Goal: Information Seeking & Learning: Learn about a topic

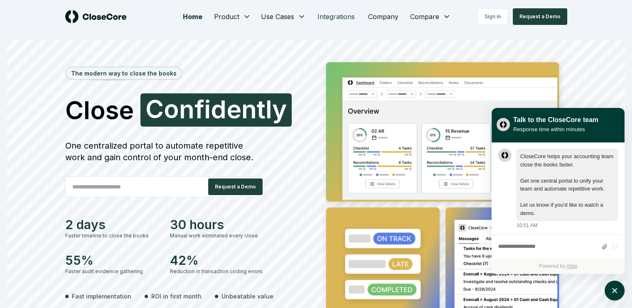
click at [326, 11] on link "Integrations" at bounding box center [336, 16] width 51 height 17
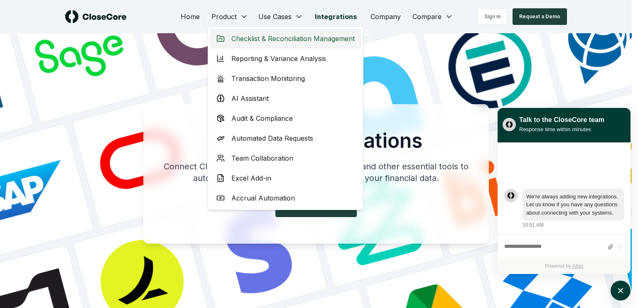
click at [247, 37] on span "Checklist & Reconciliation Management" at bounding box center [292, 39] width 123 height 10
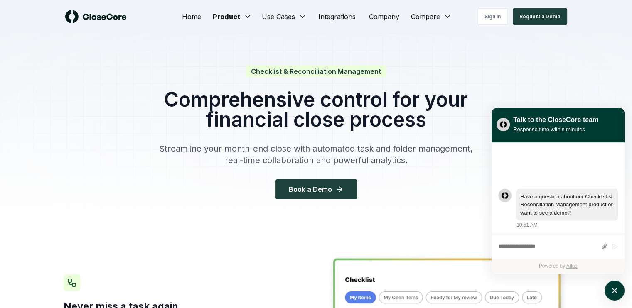
click at [231, 96] on h1 "Comprehensive control for your financial close process" at bounding box center [316, 110] width 319 height 40
click at [613, 294] on icon "atlas-launcher" at bounding box center [614, 291] width 12 height 12
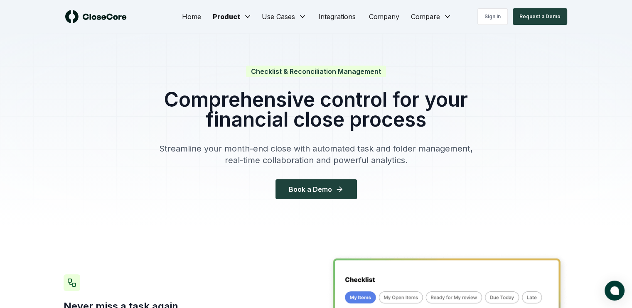
click at [244, 132] on div "Checklist & Reconciliation Management Comprehensive control for your financial …" at bounding box center [316, 132] width 319 height 133
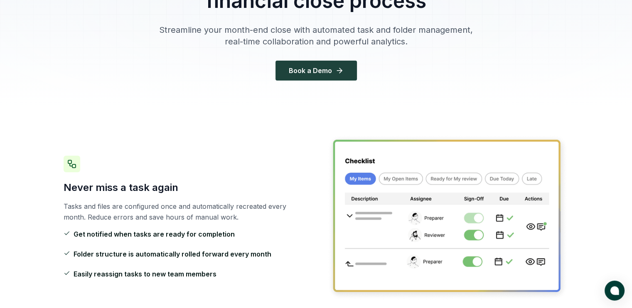
scroll to position [125, 0]
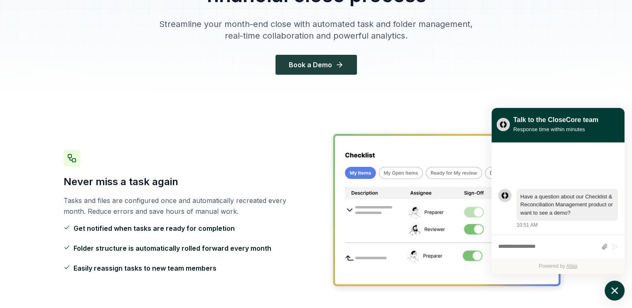
click at [611, 293] on icon "atlas-launcher" at bounding box center [614, 290] width 7 height 7
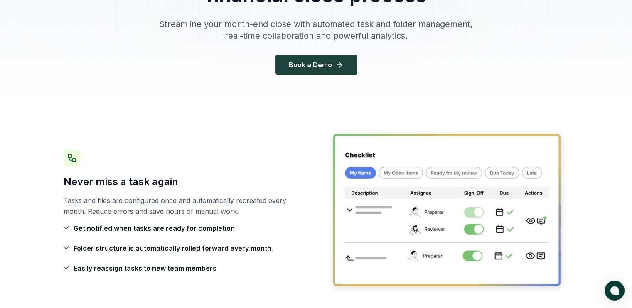
click at [228, 177] on h3 "Never miss a task again" at bounding box center [185, 181] width 243 height 13
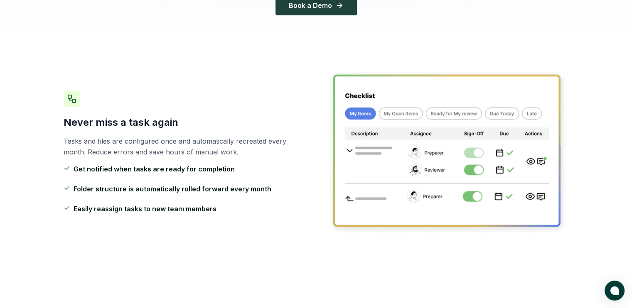
scroll to position [208, 0]
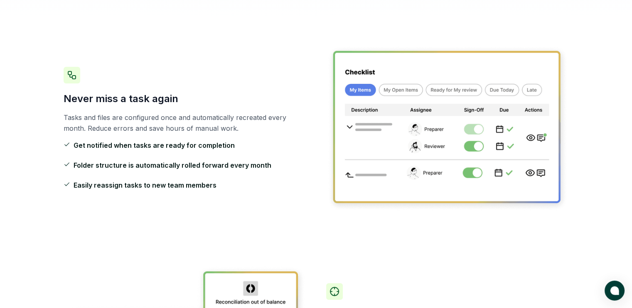
click at [224, 174] on ul "Get notified when tasks are ready for completion Folder structure is automatica…" at bounding box center [185, 165] width 243 height 50
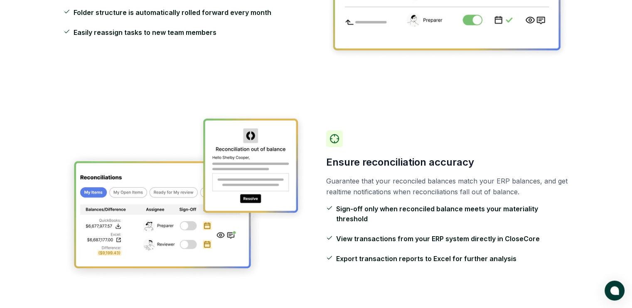
scroll to position [374, 0]
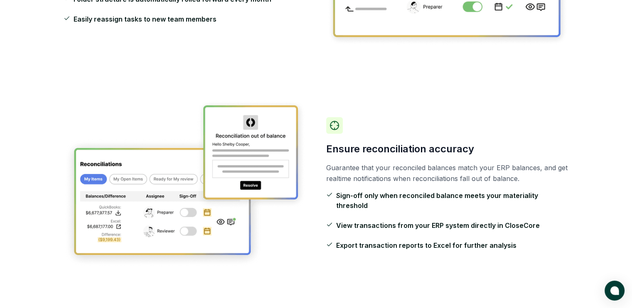
click at [438, 179] on p "Guarantee that your reconciled balances match your ERP balances, and get realti…" at bounding box center [447, 173] width 243 height 22
click at [414, 176] on p "Guarantee that your reconciled balances match your ERP balances, and get realti…" at bounding box center [447, 173] width 243 height 22
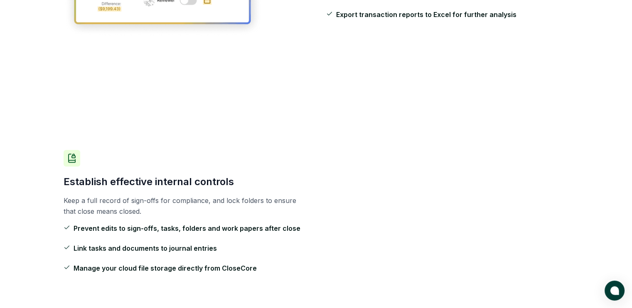
scroll to position [623, 0]
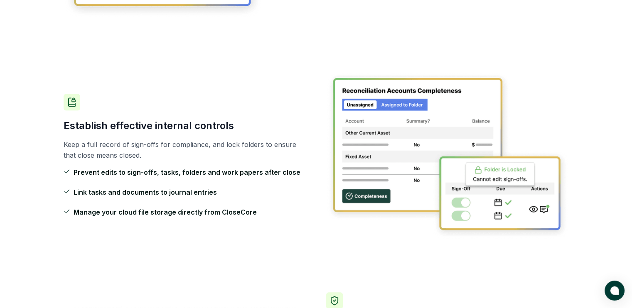
click at [293, 146] on p "Keep a full record of sign-offs for compliance, and lock folders to ensure that…" at bounding box center [185, 150] width 243 height 22
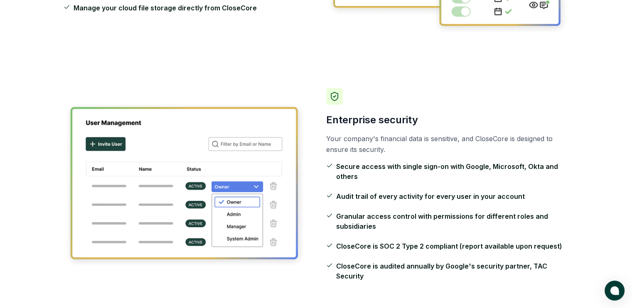
scroll to position [831, 0]
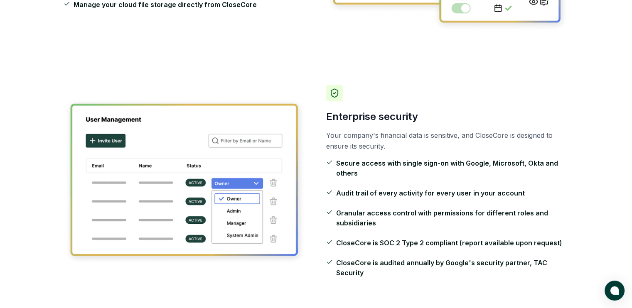
click at [374, 142] on p "Your company's financial data is sensitive, and CloseCore is designed to ensure…" at bounding box center [447, 141] width 243 height 22
click at [372, 144] on p "Your company's financial data is sensitive, and CloseCore is designed to ensure…" at bounding box center [447, 141] width 243 height 22
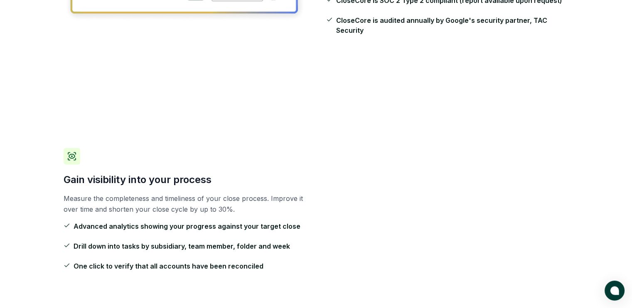
scroll to position [1121, 0]
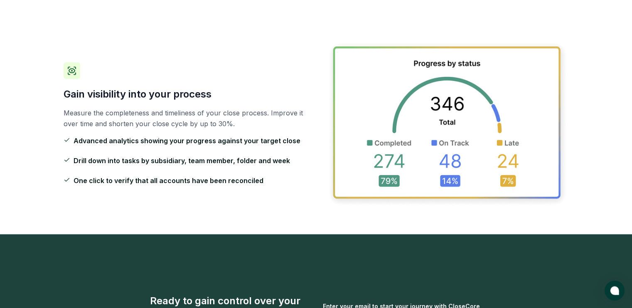
click at [233, 148] on ul "Advanced analytics showing your progress against your target close Drill down i…" at bounding box center [185, 161] width 243 height 50
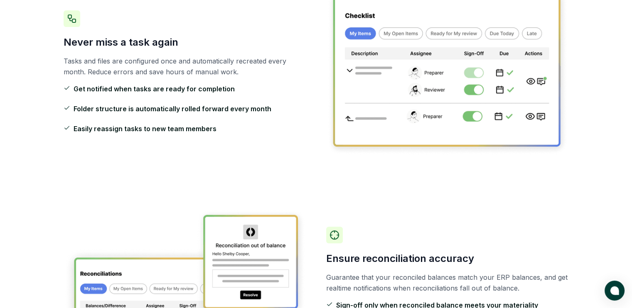
scroll to position [0, 0]
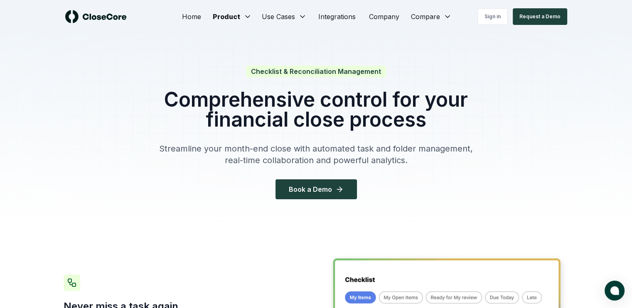
drag, startPoint x: 254, startPoint y: 156, endPoint x: 216, endPoint y: -17, distance: 176.9
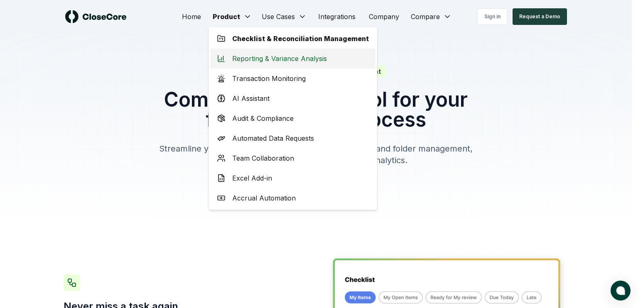
click at [250, 57] on span "Reporting & Variance Analysis" at bounding box center [279, 59] width 95 height 10
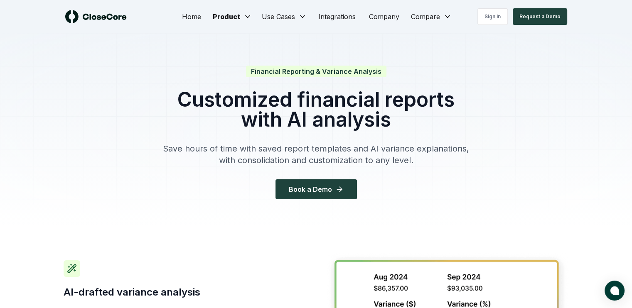
click at [253, 98] on h1 "Customized financial reports with AI analysis" at bounding box center [316, 110] width 319 height 40
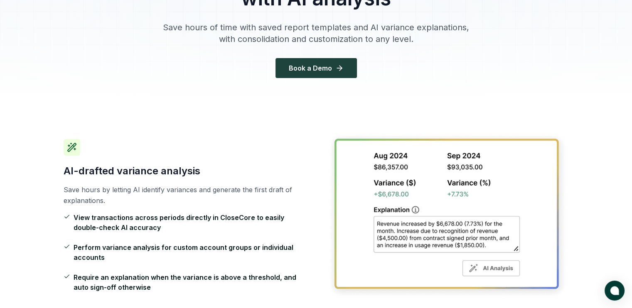
scroll to position [125, 0]
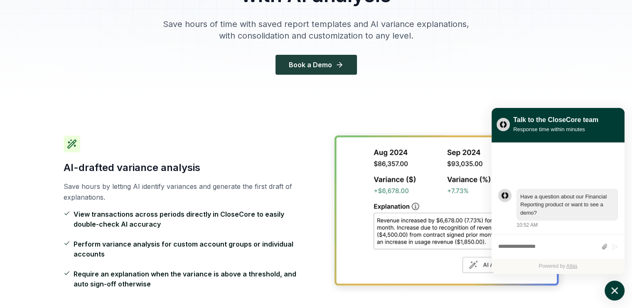
click at [611, 290] on icon "atlas-launcher" at bounding box center [614, 291] width 12 height 12
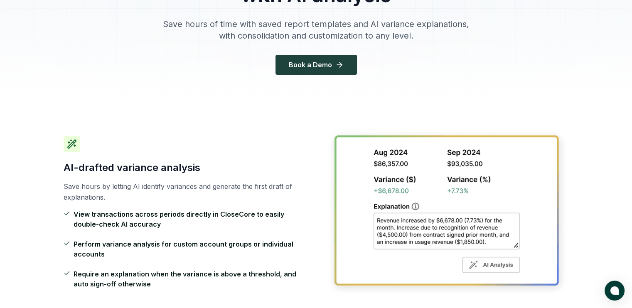
click at [199, 157] on div "AI-drafted variance analysis Save hours by letting AI identify variances and ge…" at bounding box center [185, 212] width 243 height 153
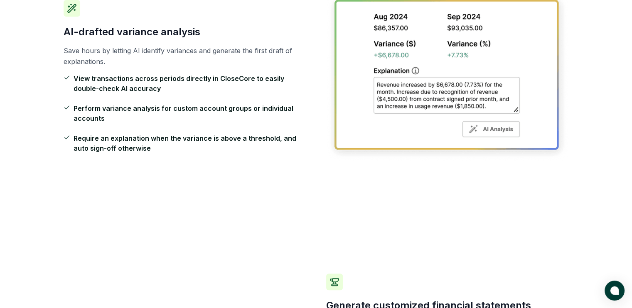
scroll to position [249, 0]
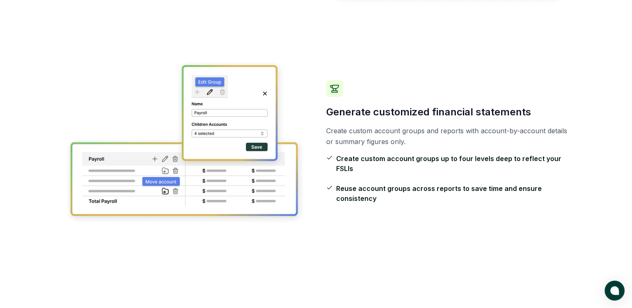
click at [402, 172] on span "Create custom account groups up to four levels deep to reflect your FSLIs" at bounding box center [452, 164] width 233 height 20
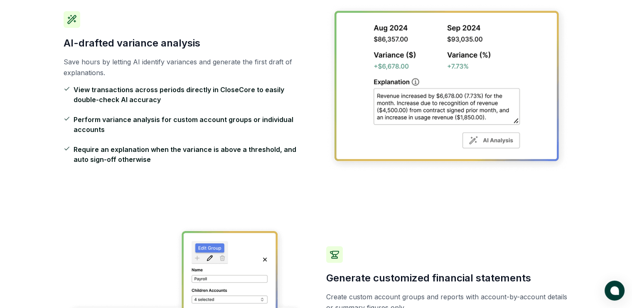
scroll to position [415, 0]
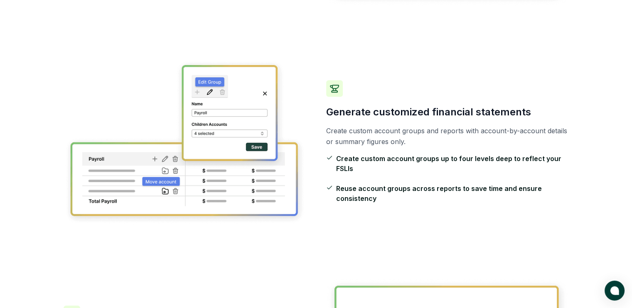
click at [402, 172] on span "Create custom account groups up to four levels deep to reflect your FSLIs" at bounding box center [452, 164] width 233 height 20
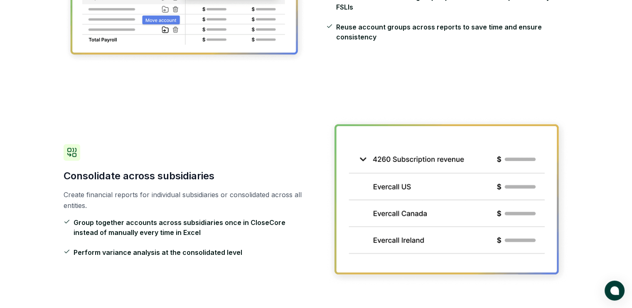
scroll to position [664, 0]
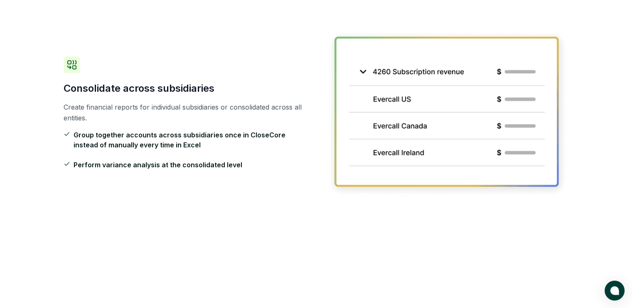
click at [233, 124] on div "Consolidate across subsidiaries Create financial reports for individual subsidi…" at bounding box center [185, 112] width 243 height 113
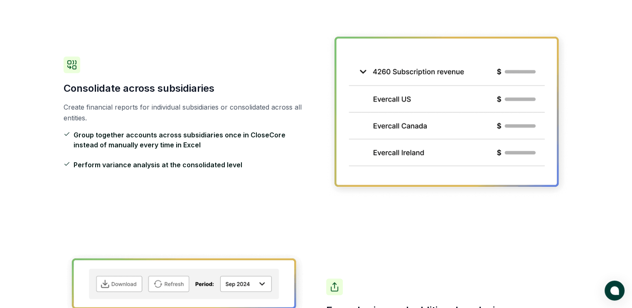
click at [233, 124] on div "Consolidate across subsidiaries Create financial reports for individual subsidi…" at bounding box center [185, 112] width 243 height 113
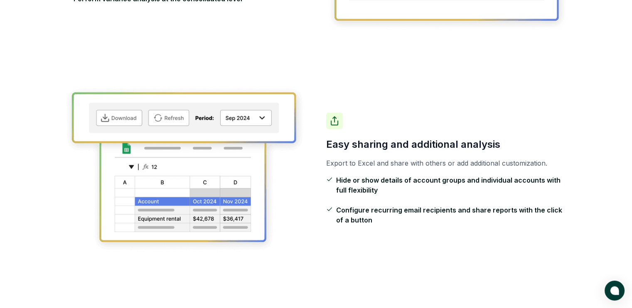
click at [352, 146] on h3 "Easy sharing and additional analysis" at bounding box center [447, 144] width 243 height 13
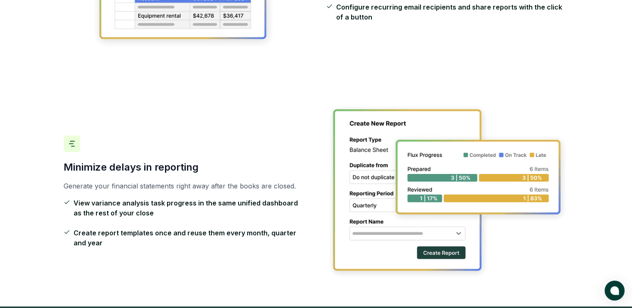
scroll to position [1080, 0]
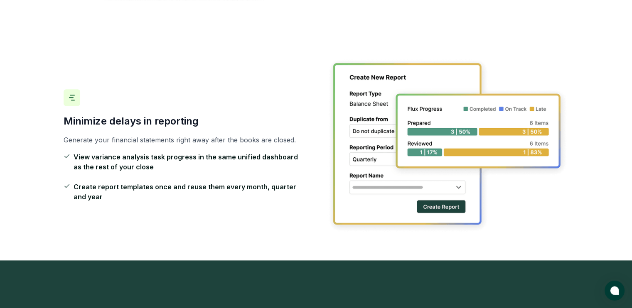
click at [268, 144] on p "Generate your financial statements right away after the books are closed." at bounding box center [185, 140] width 243 height 11
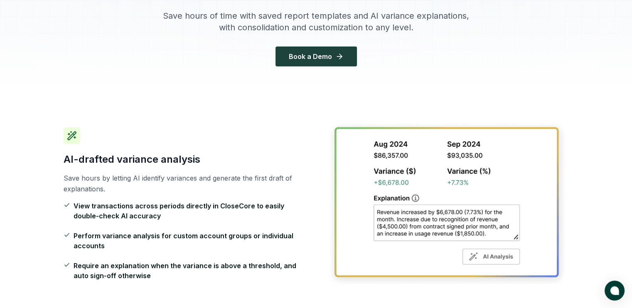
scroll to position [0, 0]
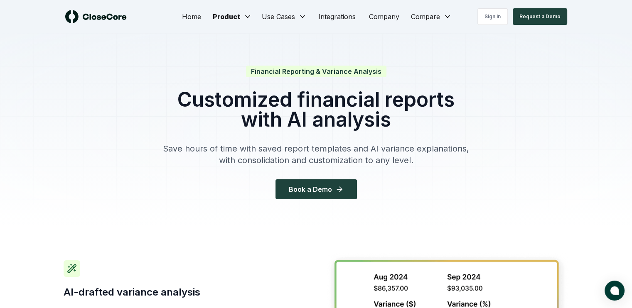
drag, startPoint x: 299, startPoint y: 183, endPoint x: 271, endPoint y: 12, distance: 173.0
click at [277, 98] on h1 "Customized financial reports with AI analysis" at bounding box center [316, 110] width 319 height 40
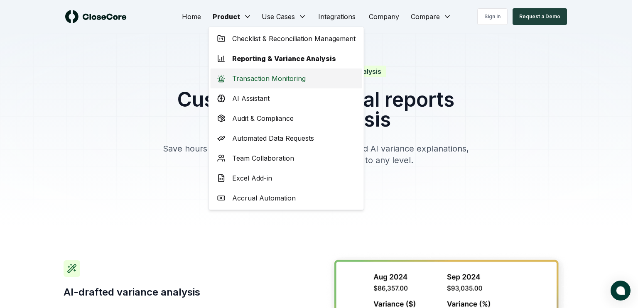
click at [247, 84] on div "Transaction Monitoring" at bounding box center [287, 79] width 152 height 20
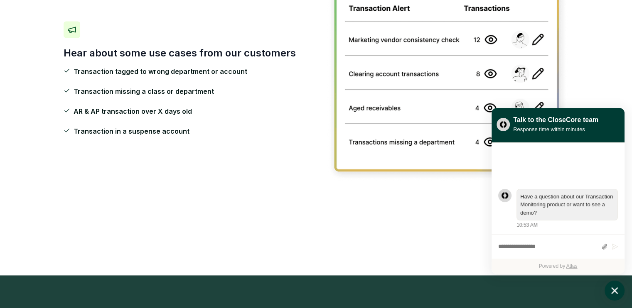
scroll to position [1204, 0]
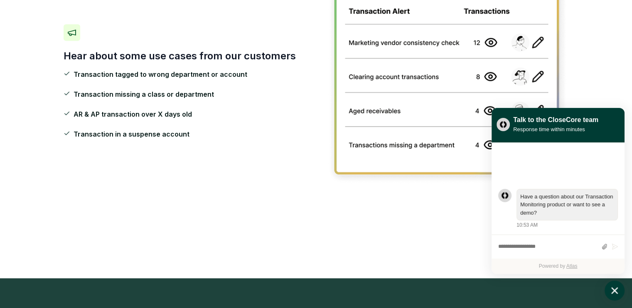
click at [249, 162] on div "Hear about some use cases from our customers Transaction tagged to wrong depart…" at bounding box center [316, 81] width 505 height 261
click at [199, 69] on span "Transaction tagged to wrong department or account" at bounding box center [161, 74] width 174 height 10
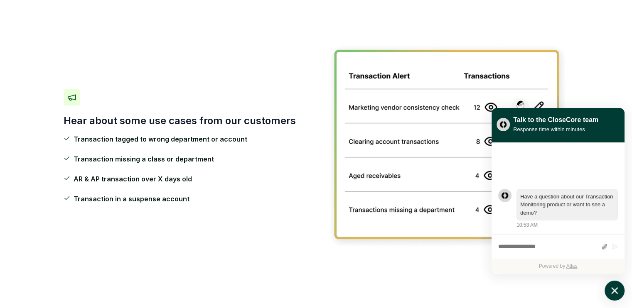
scroll to position [1163, 0]
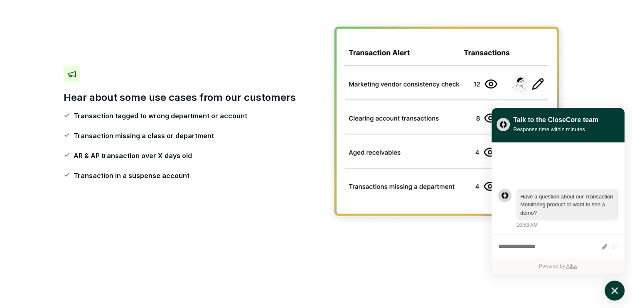
click at [260, 193] on div "Hear about some use cases from our customers Transaction tagged to wrong depart…" at bounding box center [316, 123] width 505 height 261
click at [616, 282] on button "atlas-launcher" at bounding box center [614, 291] width 20 height 20
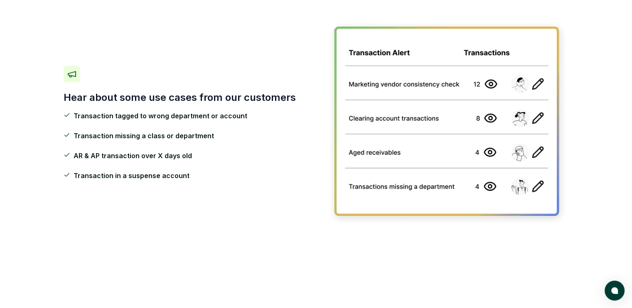
click at [156, 191] on div "Hear about some use cases from our customers Transaction tagged to wrong depart…" at bounding box center [316, 123] width 505 height 261
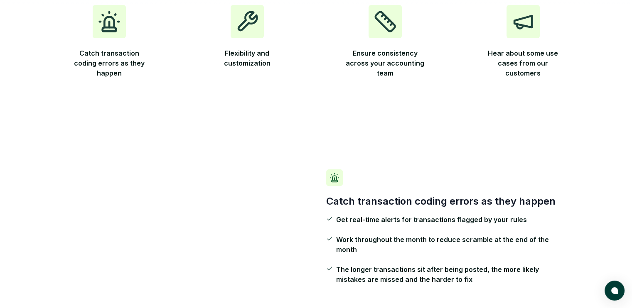
scroll to position [0, 0]
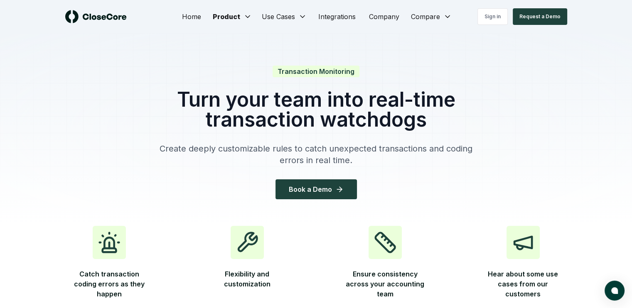
drag, startPoint x: 236, startPoint y: 247, endPoint x: 211, endPoint y: 54, distance: 194.3
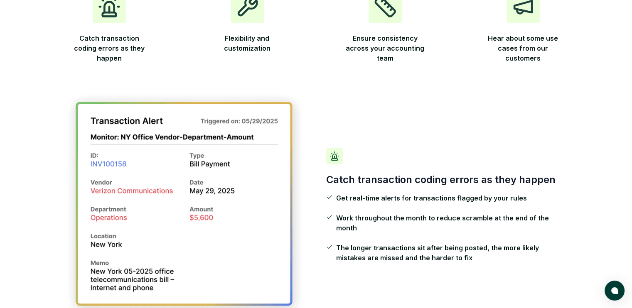
scroll to position [249, 0]
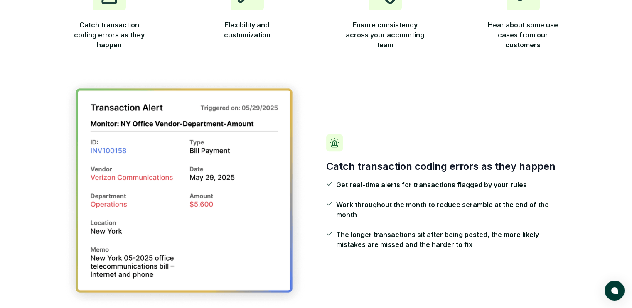
click at [445, 184] on div "Catch transaction coding errors as they happen Get real-time alerts for transac…" at bounding box center [447, 192] width 243 height 115
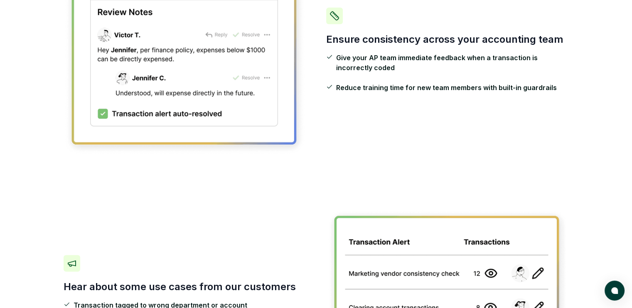
scroll to position [0, 0]
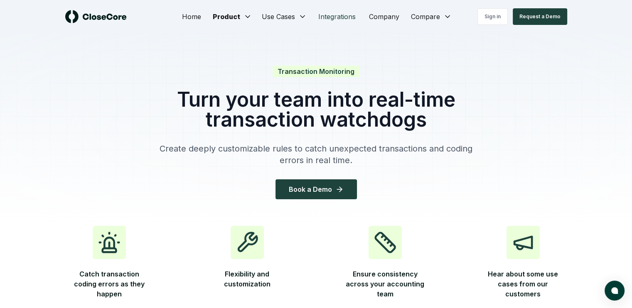
drag, startPoint x: 347, startPoint y: 220, endPoint x: 315, endPoint y: 13, distance: 208.9
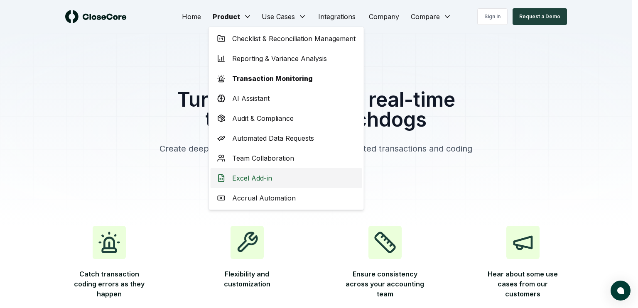
click at [269, 174] on span "Excel Add-in" at bounding box center [252, 178] width 40 height 10
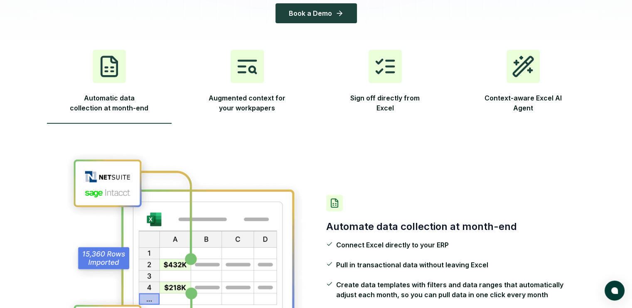
click at [124, 107] on span "Automatic data collection at month-end" at bounding box center [109, 104] width 83 height 23
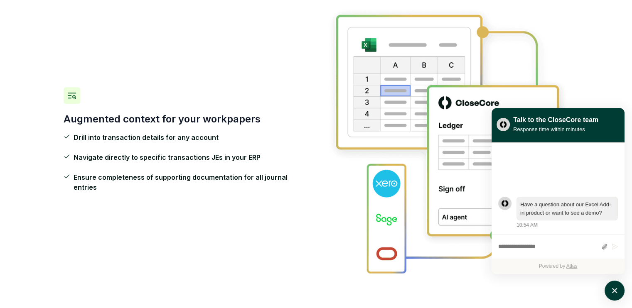
scroll to position [663, 0]
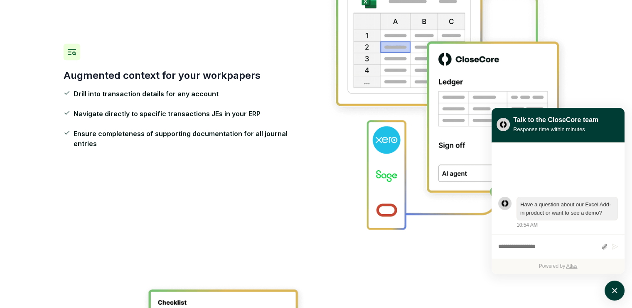
click at [246, 76] on h3 "Augmented context for your workpapers" at bounding box center [185, 75] width 243 height 13
click at [610, 284] on button "atlas-launcher" at bounding box center [614, 291] width 20 height 20
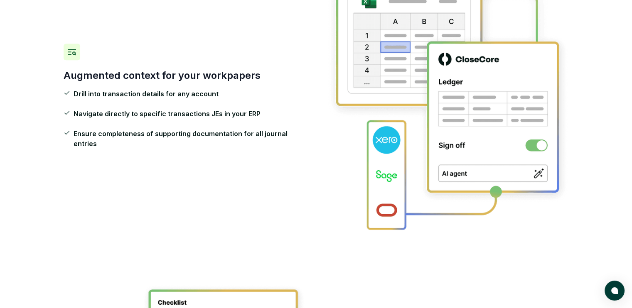
click at [196, 119] on span "Navigate directly to specific transactions JEs in your ERP" at bounding box center [167, 114] width 187 height 10
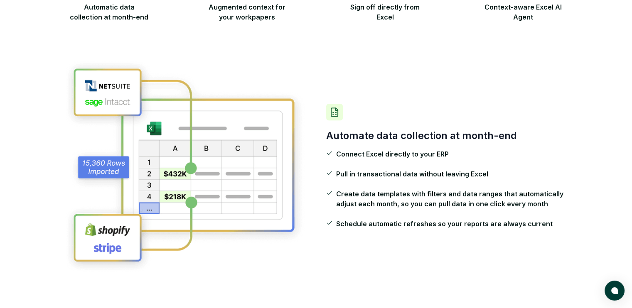
scroll to position [0, 0]
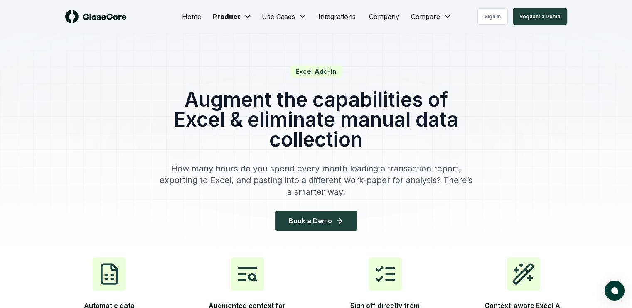
drag, startPoint x: 308, startPoint y: 166, endPoint x: 268, endPoint y: 2, distance: 168.9
click at [285, 6] on div "Home Product Use Cases Integrations Company Compare Sign in Request a Demo" at bounding box center [315, 16] width 581 height 33
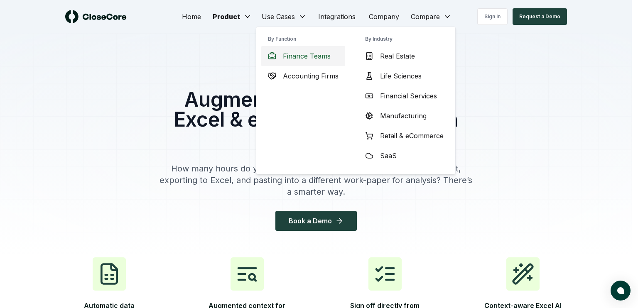
click at [289, 50] on div "Finance Teams" at bounding box center [303, 56] width 84 height 20
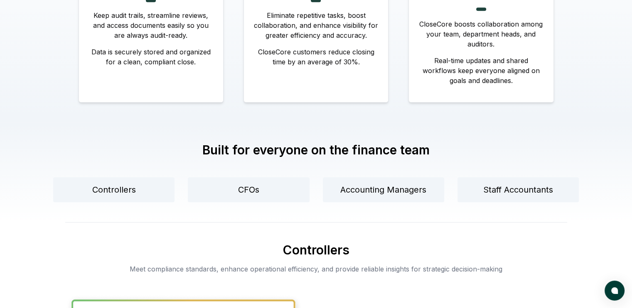
scroll to position [540, 0]
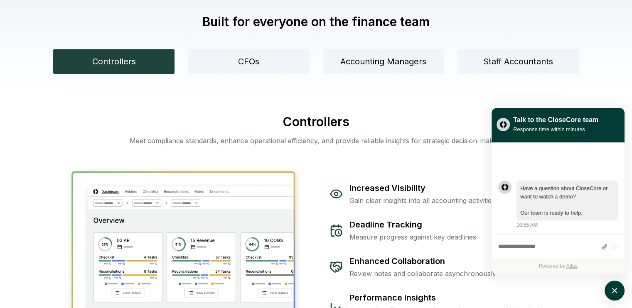
click at [155, 61] on button "Controllers" at bounding box center [113, 61] width 121 height 25
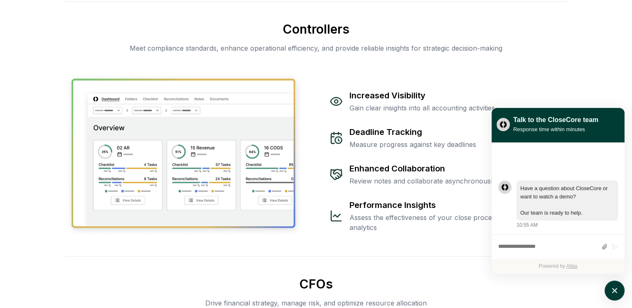
scroll to position [633, 0]
click at [361, 85] on div "Increased Visibility Gain clear insights into all accounting activities Deadlin…" at bounding box center [316, 153] width 502 height 163
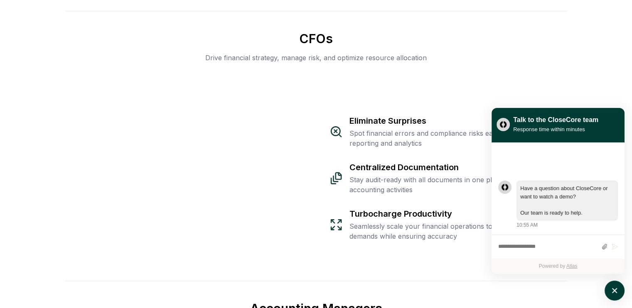
scroll to position [883, 0]
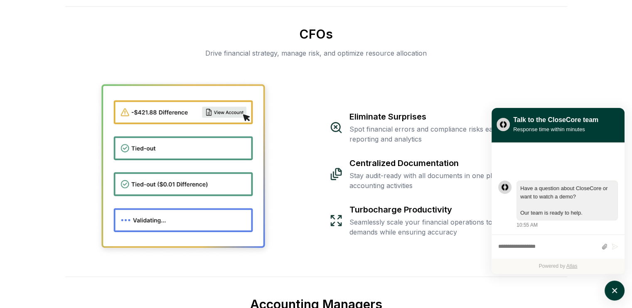
click at [354, 46] on div "CFOs Drive financial strategy, manage risk, and optimize resource allocation El…" at bounding box center [316, 141] width 502 height 270
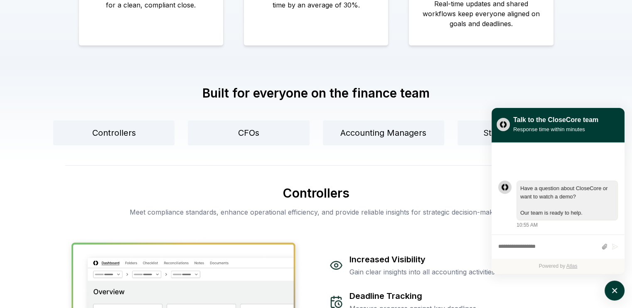
scroll to position [0, 0]
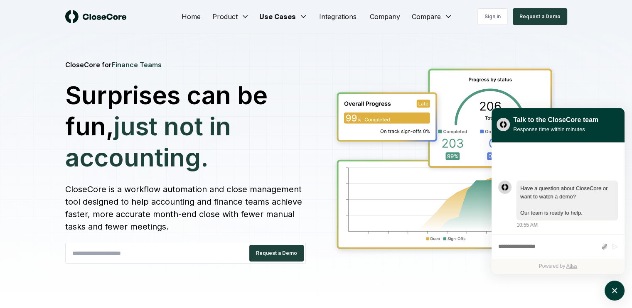
drag, startPoint x: 307, startPoint y: 150, endPoint x: 279, endPoint y: -49, distance: 200.9
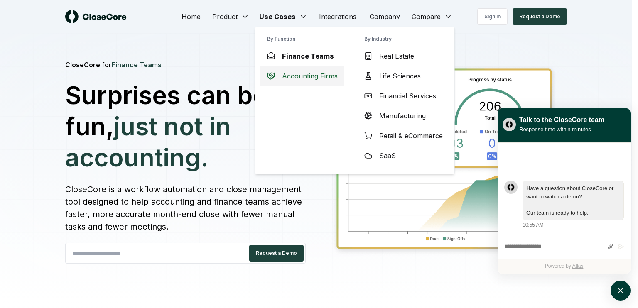
click at [298, 68] on div "Accounting Firms" at bounding box center [302, 76] width 84 height 20
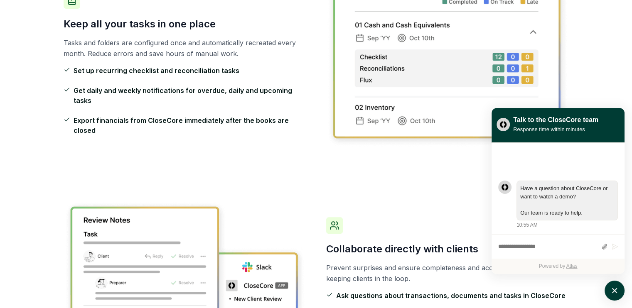
scroll to position [291, 0]
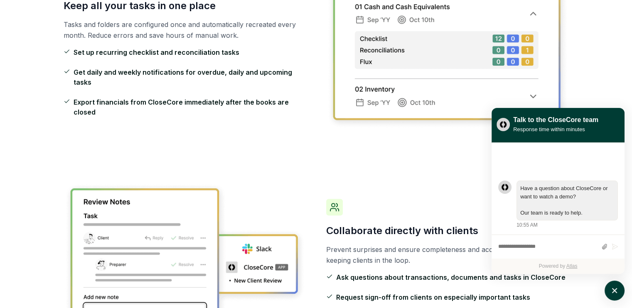
click at [261, 57] on li "Set up recurring checklist and reconciliation tasks" at bounding box center [185, 52] width 243 height 10
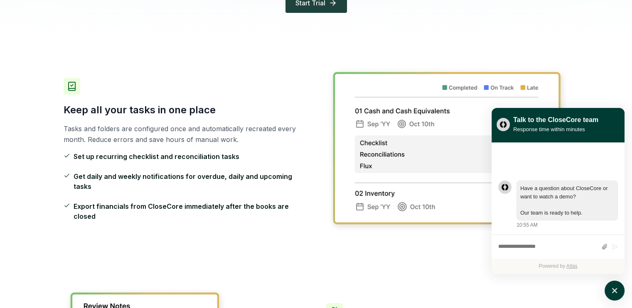
scroll to position [0, 0]
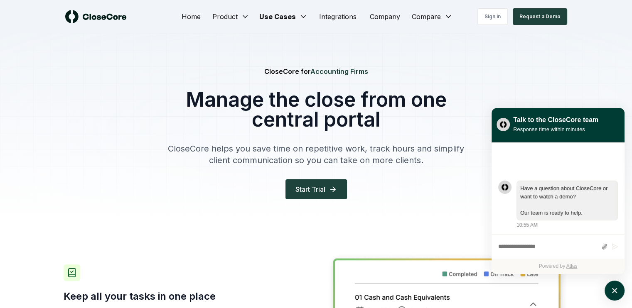
click at [243, 48] on div "CloseCore for Accounting Firms Manage the close from one central portal CloseCo…" at bounding box center [316, 129] width 346 height 193
